Goal: Navigation & Orientation: Find specific page/section

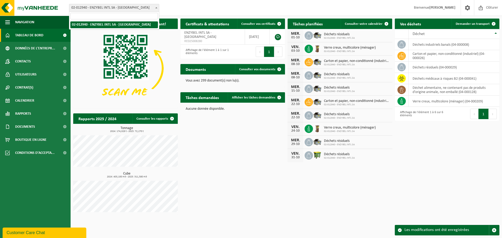
click at [153, 8] on span "02-012940 - ENZYBEL INTL SA - [PERSON_NAME]" at bounding box center [114, 7] width 90 height 7
click at [152, 9] on span "02-012940 - ENZYBEL INTL SA - [GEOGRAPHIC_DATA]" at bounding box center [114, 7] width 90 height 7
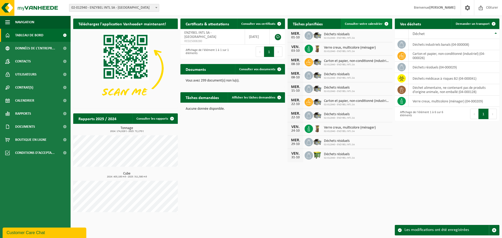
click at [356, 22] on span "Consulter votre calendrier" at bounding box center [364, 23] width 38 height 3
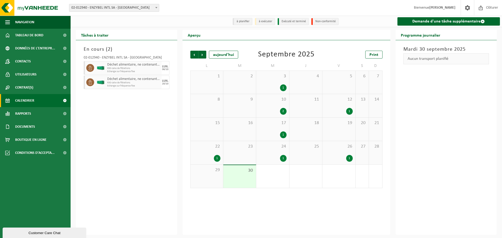
drag, startPoint x: 266, startPoint y: 156, endPoint x: 217, endPoint y: 159, distance: 49.1
click at [217, 159] on div "1" at bounding box center [217, 158] width 7 height 7
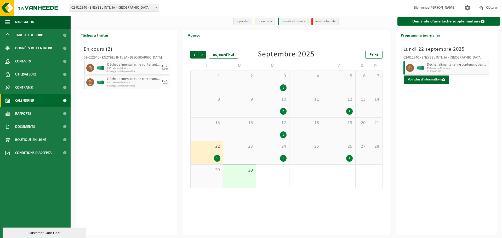
click at [208, 153] on div "22 1" at bounding box center [207, 152] width 32 height 23
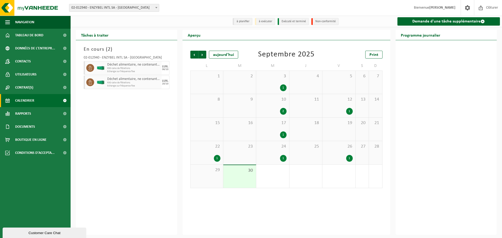
click at [213, 176] on div "29" at bounding box center [207, 176] width 32 height 23
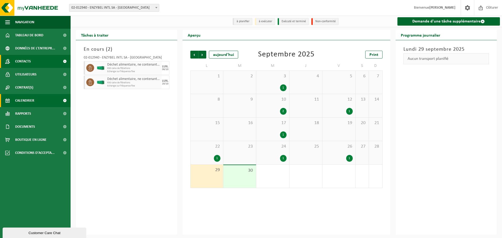
click at [36, 63] on link "Contacts" at bounding box center [35, 61] width 71 height 13
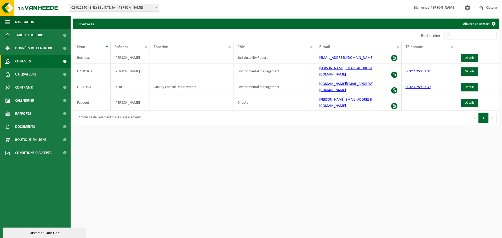
click at [33, 234] on div "Customer Care Chat" at bounding box center [45, 233] width 76 height 4
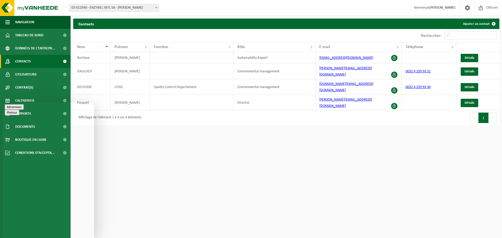
drag, startPoint x: 85, startPoint y: 27, endPoint x: 120, endPoint y: -11, distance: 51.1
drag, startPoint x: 100, startPoint y: 78, endPoint x: 104, endPoint y: 106, distance: 28.8
click at [24, 108] on button "Minimiser" at bounding box center [14, 106] width 19 height 5
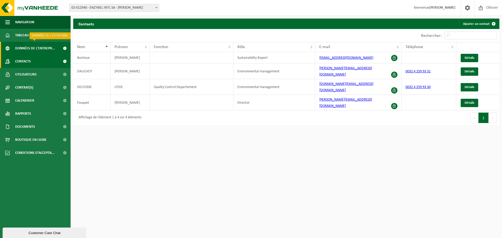
click at [46, 49] on span "Données de l'entrepr..." at bounding box center [35, 48] width 40 height 13
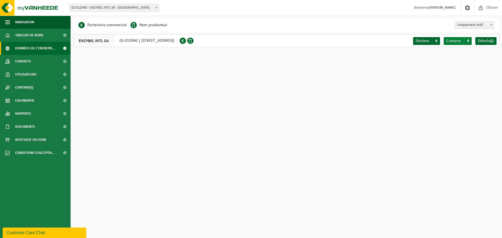
click at [460, 42] on span "Contacts" at bounding box center [454, 41] width 15 height 4
click at [109, 24] on li "Partenaire commercial" at bounding box center [103, 25] width 48 height 8
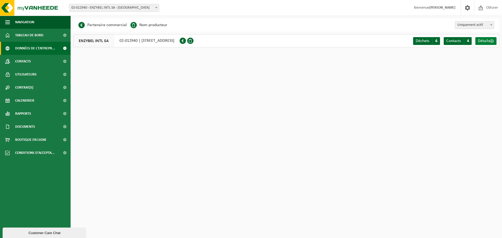
click at [489, 39] on span "Détails" at bounding box center [484, 41] width 12 height 4
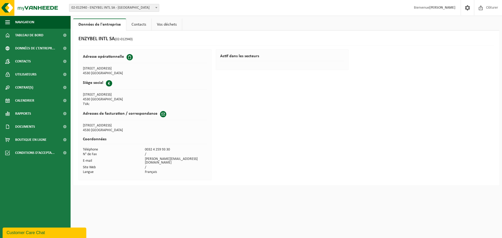
click at [137, 24] on link "Contacts" at bounding box center [138, 25] width 25 height 12
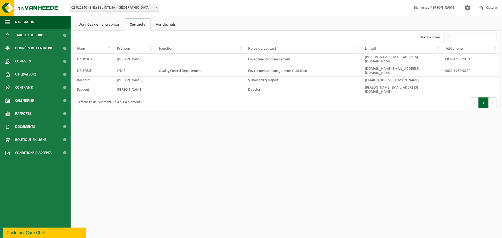
click at [164, 25] on link "Vos déchets" at bounding box center [166, 25] width 30 height 12
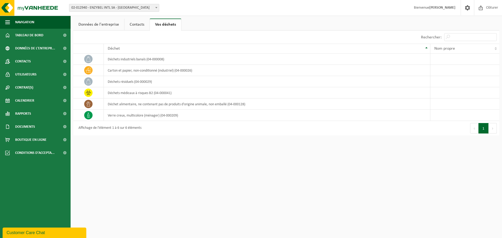
click at [88, 24] on link "Données de l'entreprise" at bounding box center [98, 25] width 51 height 12
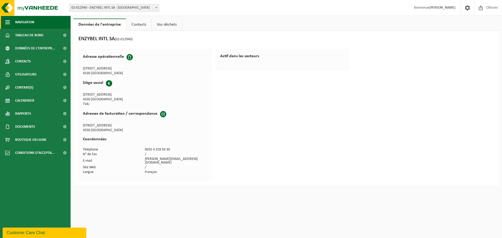
click at [6, 22] on span "button" at bounding box center [7, 22] width 5 height 13
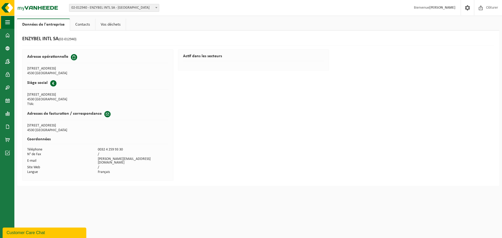
click at [8, 22] on span "button" at bounding box center [7, 22] width 5 height 13
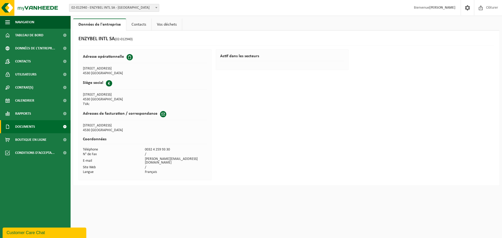
click at [31, 130] on span "Documents" at bounding box center [25, 126] width 20 height 13
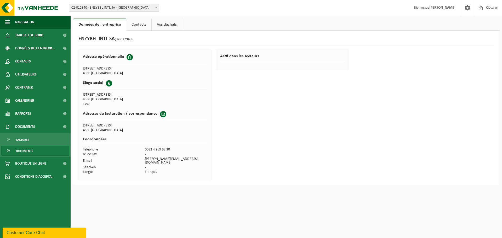
click at [26, 150] on span "Documents" at bounding box center [24, 151] width 17 height 10
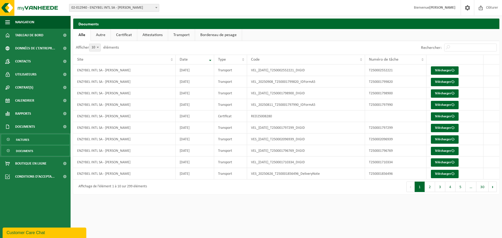
click at [31, 143] on link "Factures" at bounding box center [35, 140] width 68 height 10
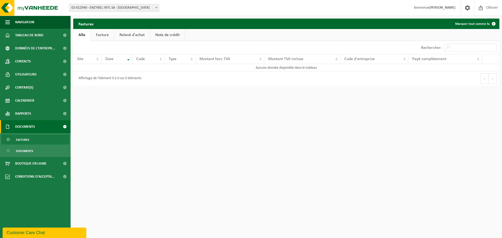
click at [96, 35] on link "Facture" at bounding box center [102, 35] width 23 height 12
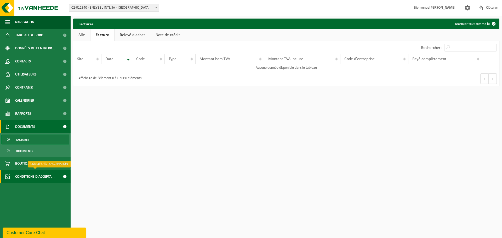
click at [40, 175] on span "Conditions d'accepta..." at bounding box center [35, 176] width 40 height 13
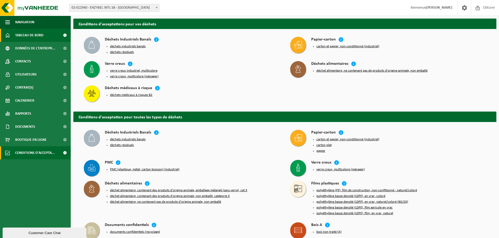
drag, startPoint x: 42, startPoint y: 149, endPoint x: 38, endPoint y: 35, distance: 113.7
click at [38, 35] on span "Tableau de bord" at bounding box center [29, 35] width 28 height 13
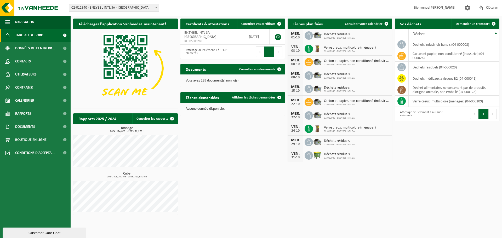
click at [39, 37] on span "Tableau de bord" at bounding box center [29, 35] width 28 height 13
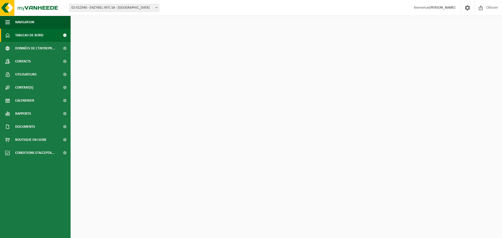
click at [39, 37] on span "Tableau de bord" at bounding box center [29, 35] width 28 height 13
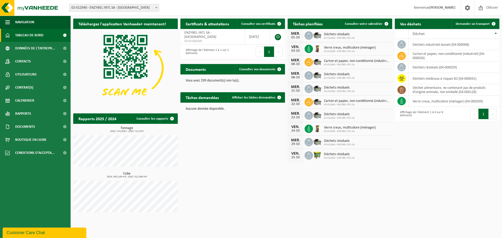
click at [39, 37] on span "Tableau de bord" at bounding box center [29, 35] width 28 height 13
